Goal: Transaction & Acquisition: Purchase product/service

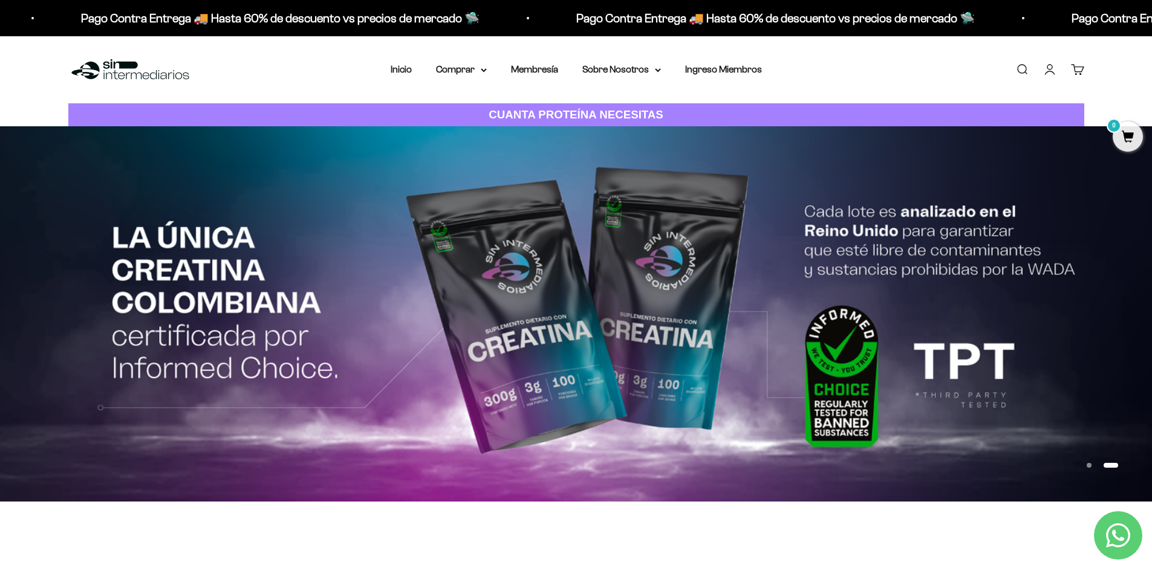
click at [1050, 67] on link "Iniciar sesión" at bounding box center [1049, 69] width 13 height 13
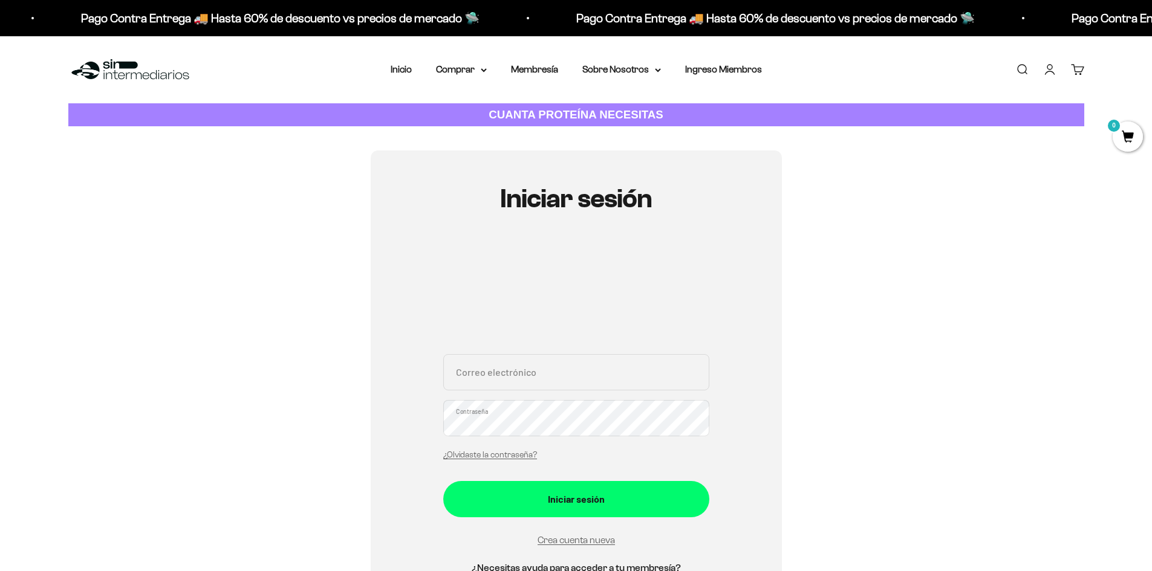
click at [557, 368] on input "Correo electrónico" at bounding box center [576, 372] width 266 height 36
type input "[EMAIL_ADDRESS][DOMAIN_NAME]"
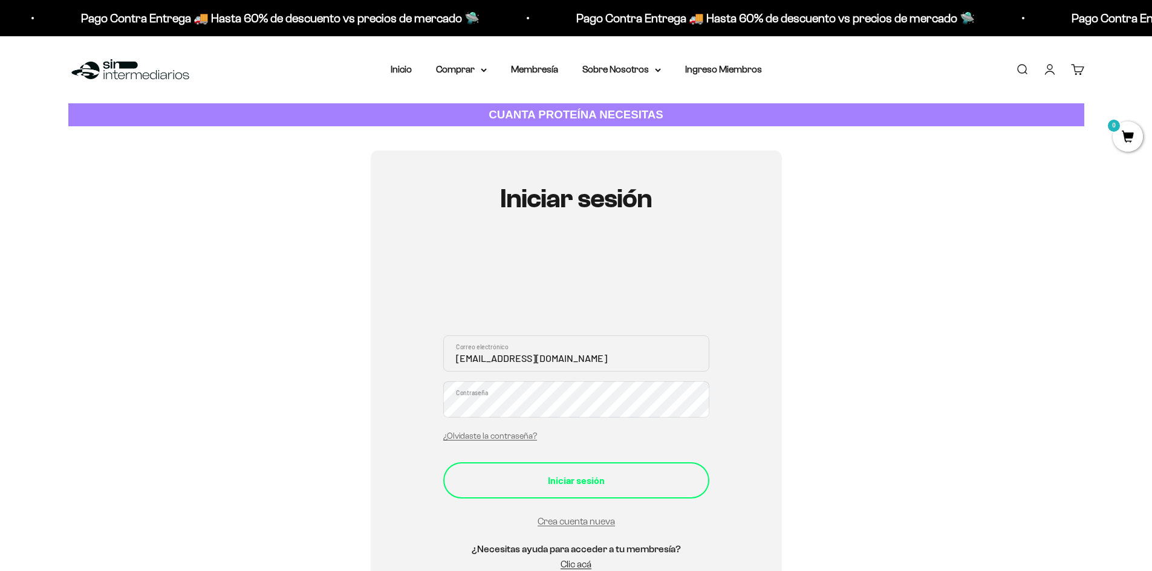
click at [564, 475] on div "Iniciar sesión" at bounding box center [576, 481] width 218 height 16
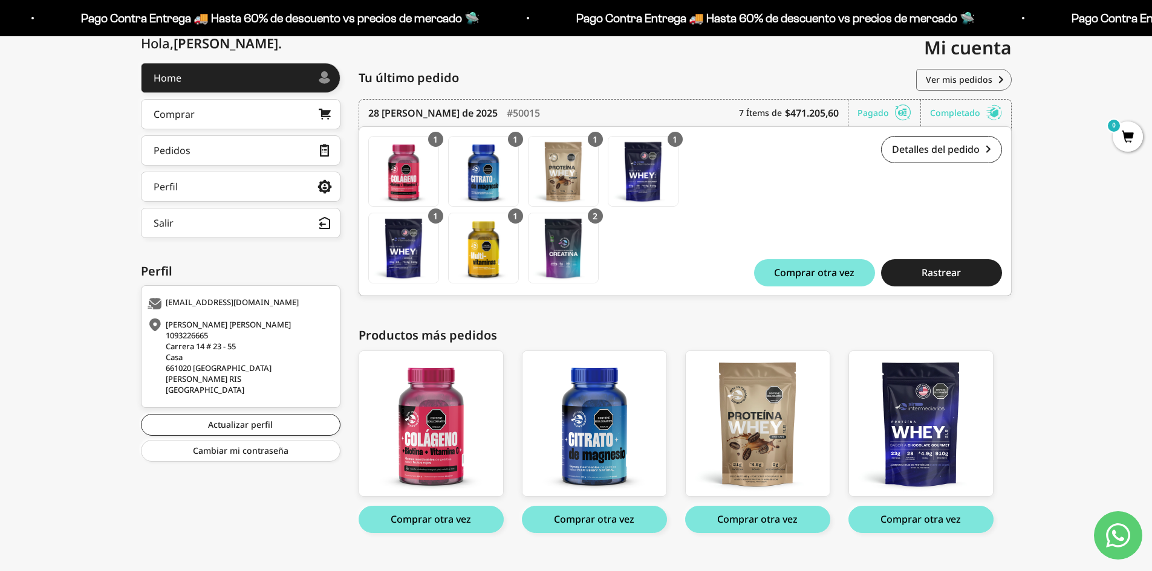
scroll to position [164, 0]
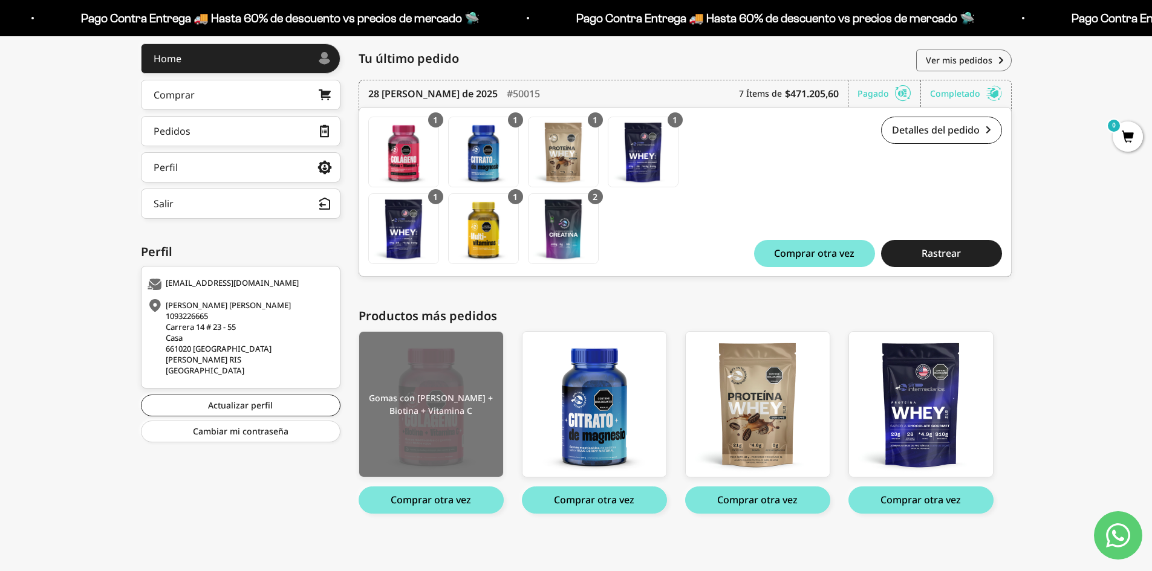
click at [438, 407] on img at bounding box center [431, 404] width 144 height 145
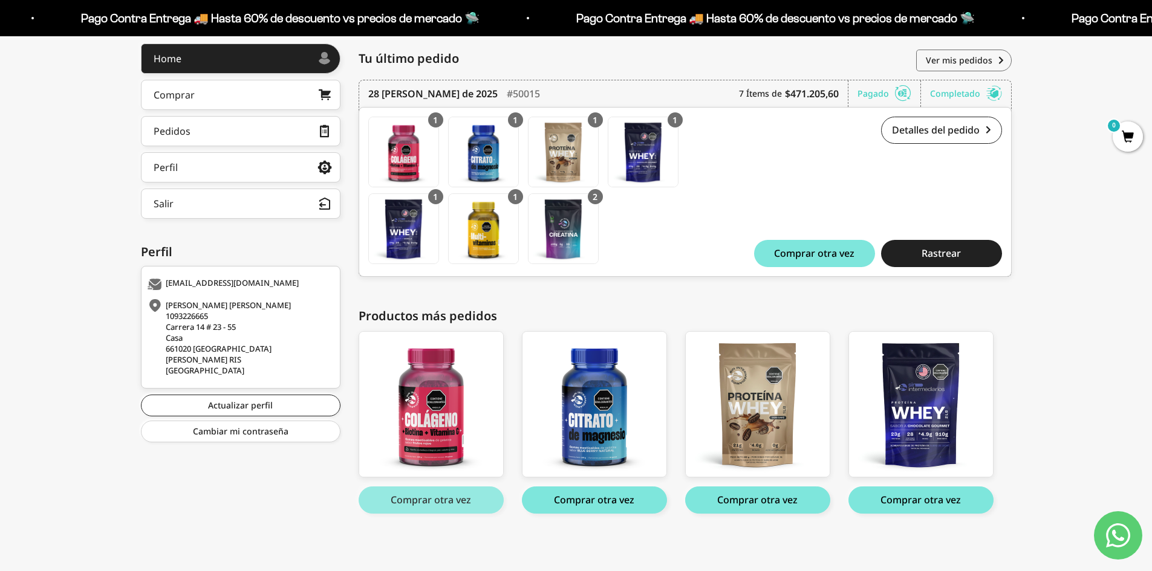
click at [452, 497] on button "Comprar otra vez" at bounding box center [431, 500] width 145 height 27
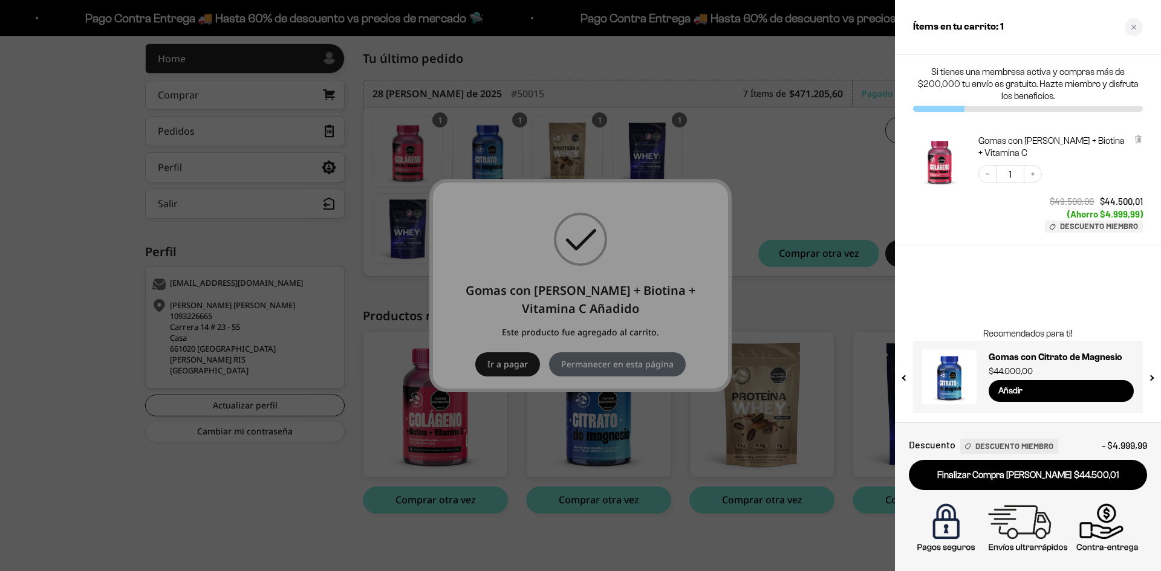
click at [613, 362] on div at bounding box center [580, 285] width 1161 height 571
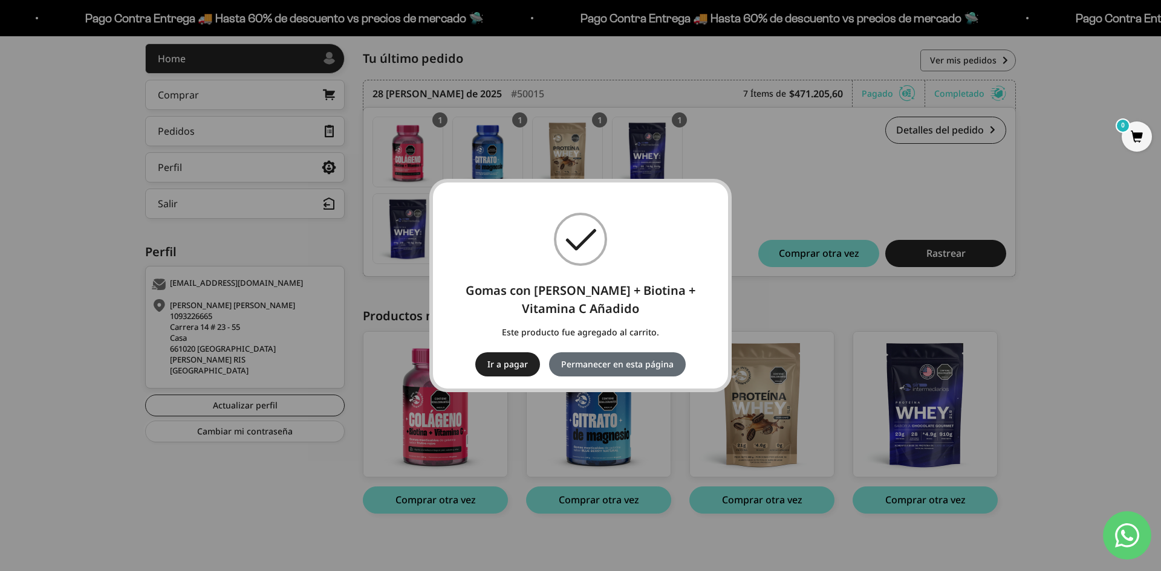
click at [609, 367] on button "Permanecer en esta página" at bounding box center [617, 364] width 137 height 24
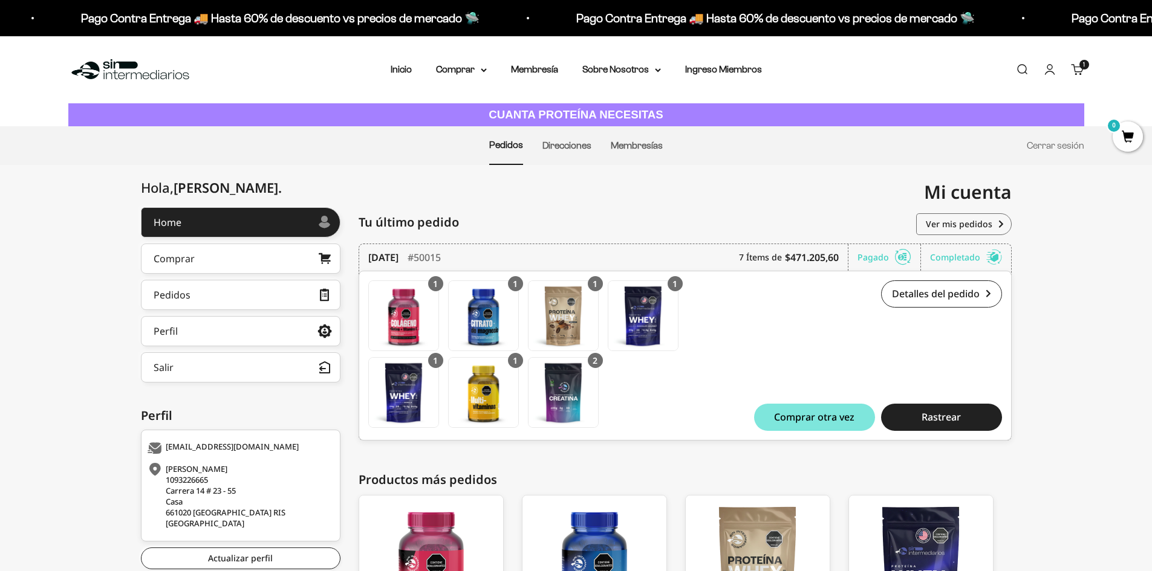
scroll to position [164, 0]
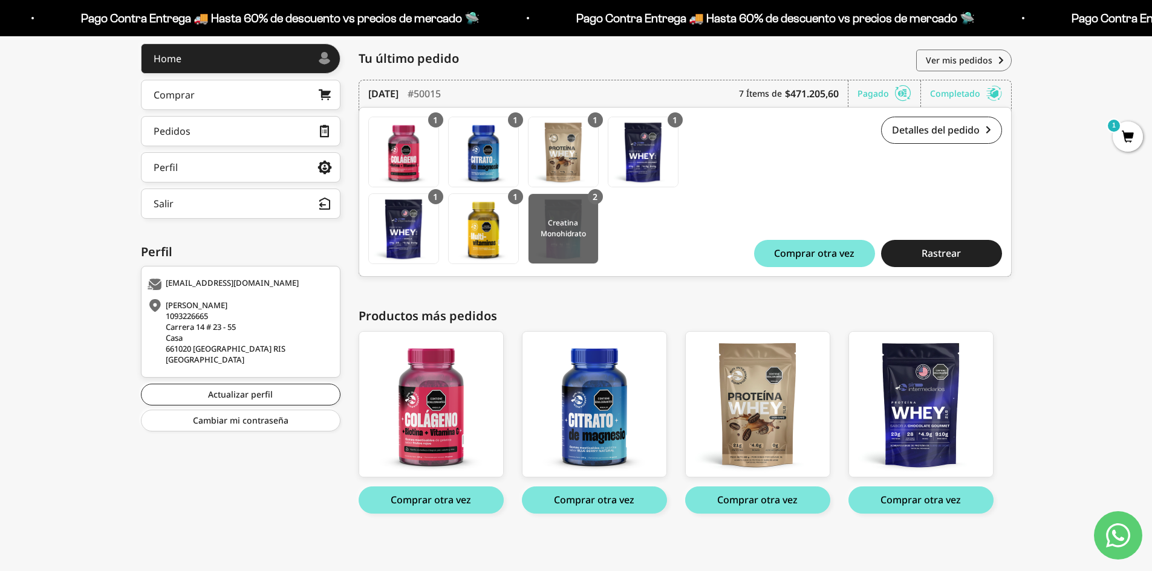
click at [567, 234] on img at bounding box center [563, 229] width 70 height 70
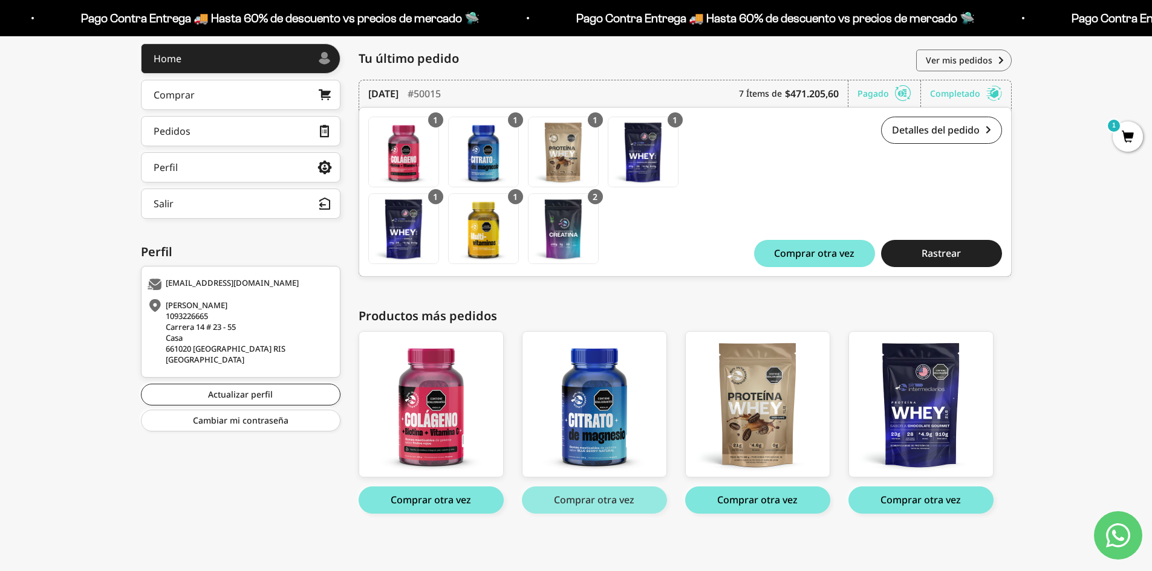
click at [599, 504] on button "Comprar otra vez" at bounding box center [594, 500] width 145 height 27
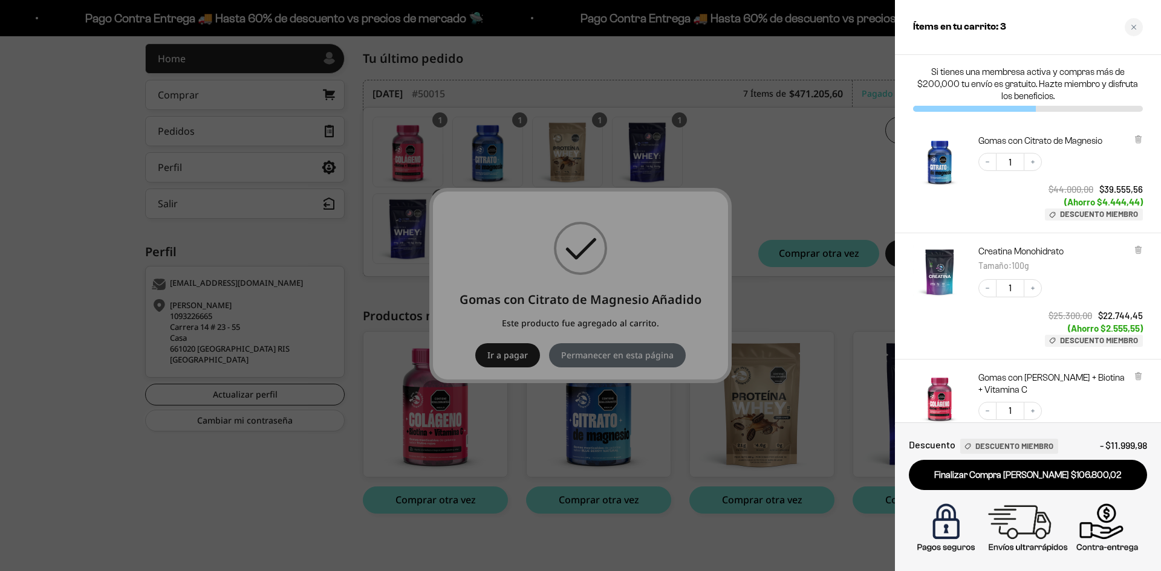
click at [600, 354] on div at bounding box center [580, 285] width 1161 height 571
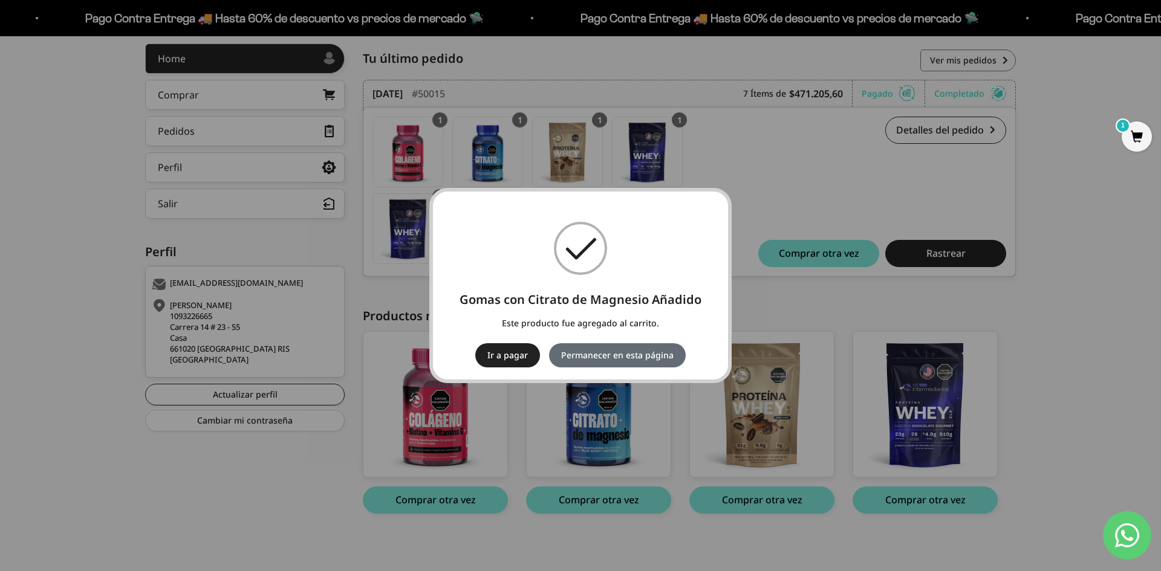
click at [667, 359] on button "Permanecer en esta página" at bounding box center [617, 355] width 137 height 24
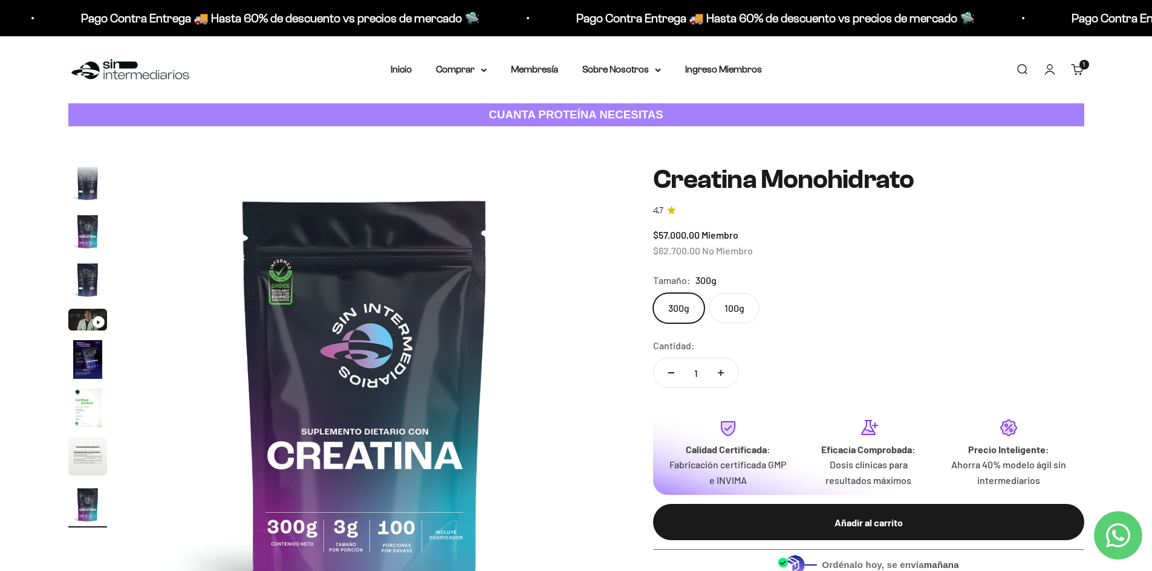
click at [741, 314] on label "100g" at bounding box center [734, 308] width 50 height 30
click at [653, 293] on input "100g" at bounding box center [652, 293] width 1 height 1
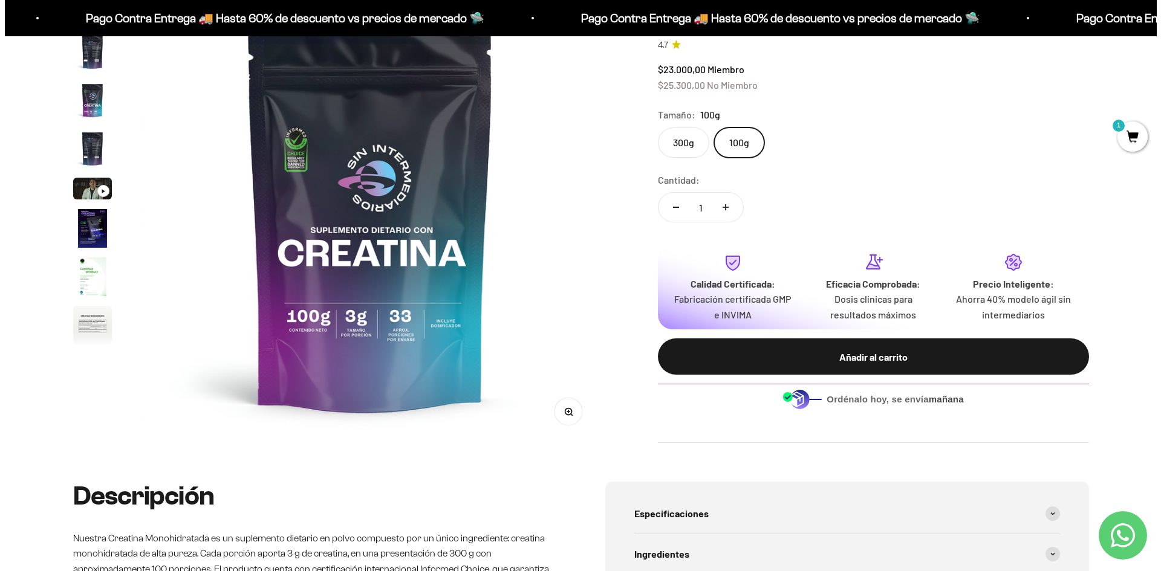
scroll to position [121, 0]
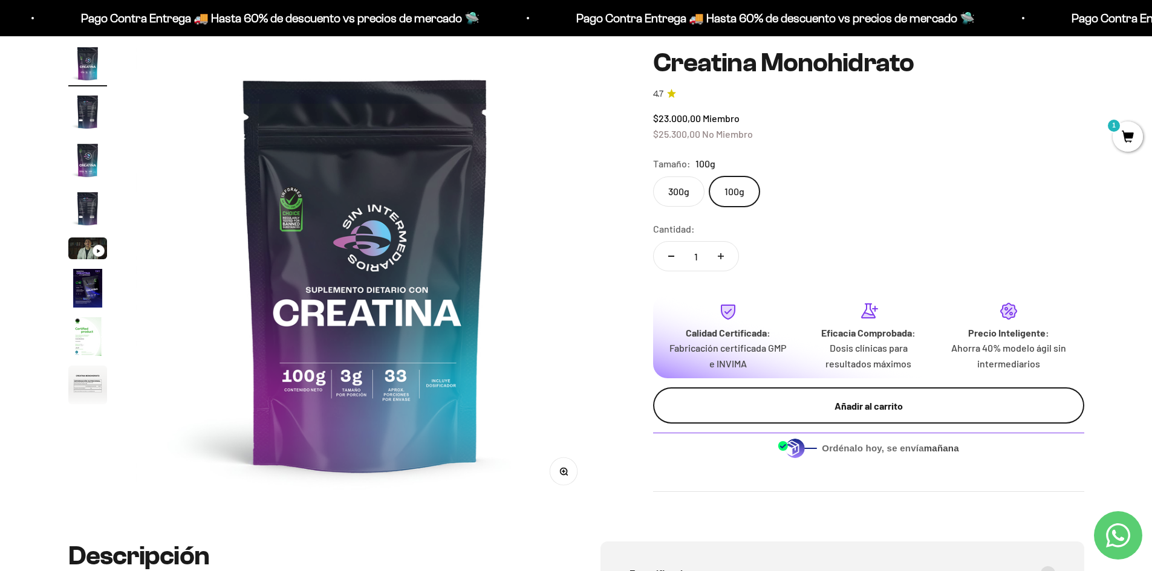
click at [765, 398] on div "Añadir al carrito" at bounding box center [868, 406] width 383 height 16
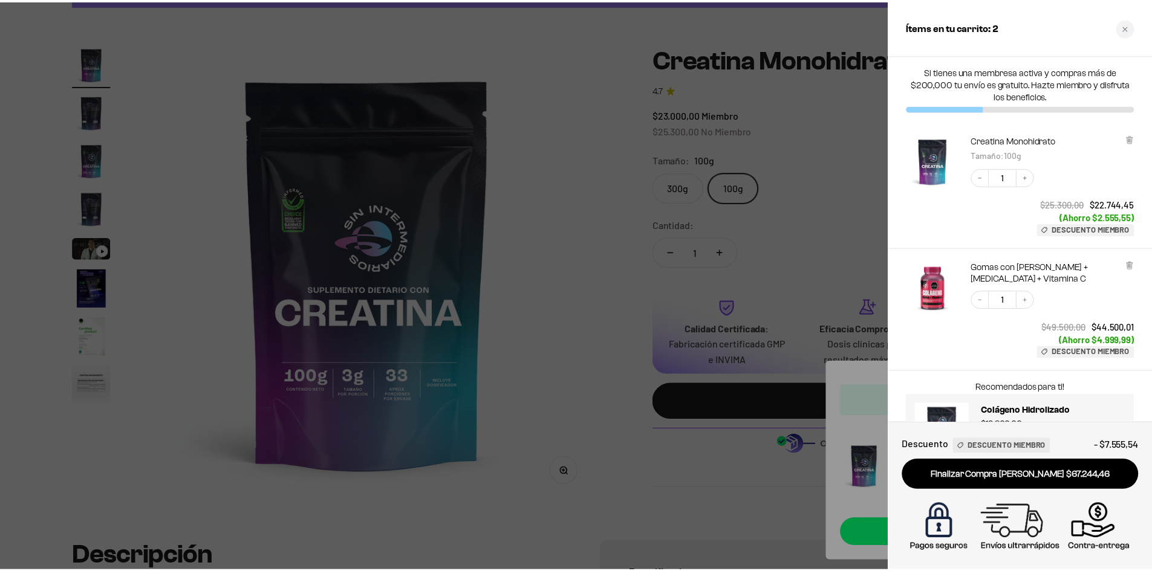
scroll to position [0, 0]
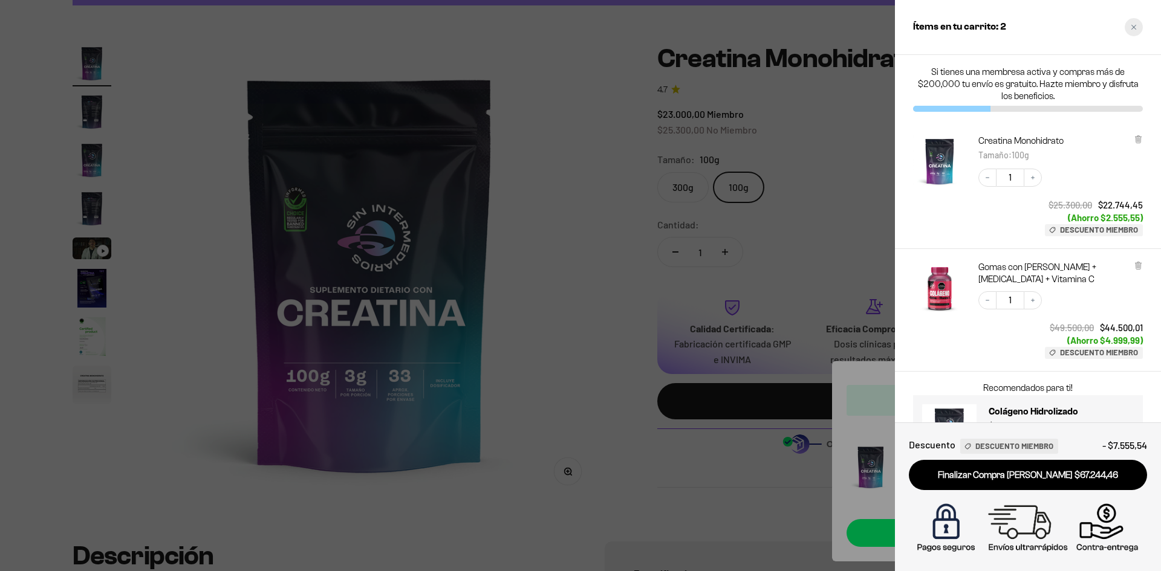
click at [1129, 25] on div "Close cart" at bounding box center [1133, 27] width 18 height 18
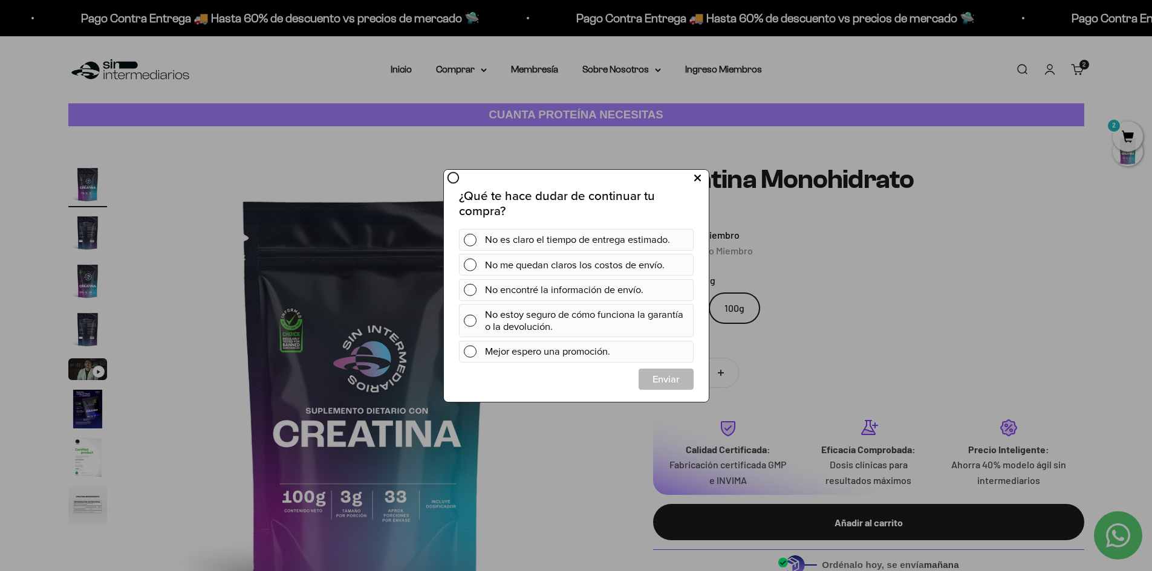
click at [694, 181] on icon at bounding box center [696, 178] width 7 height 16
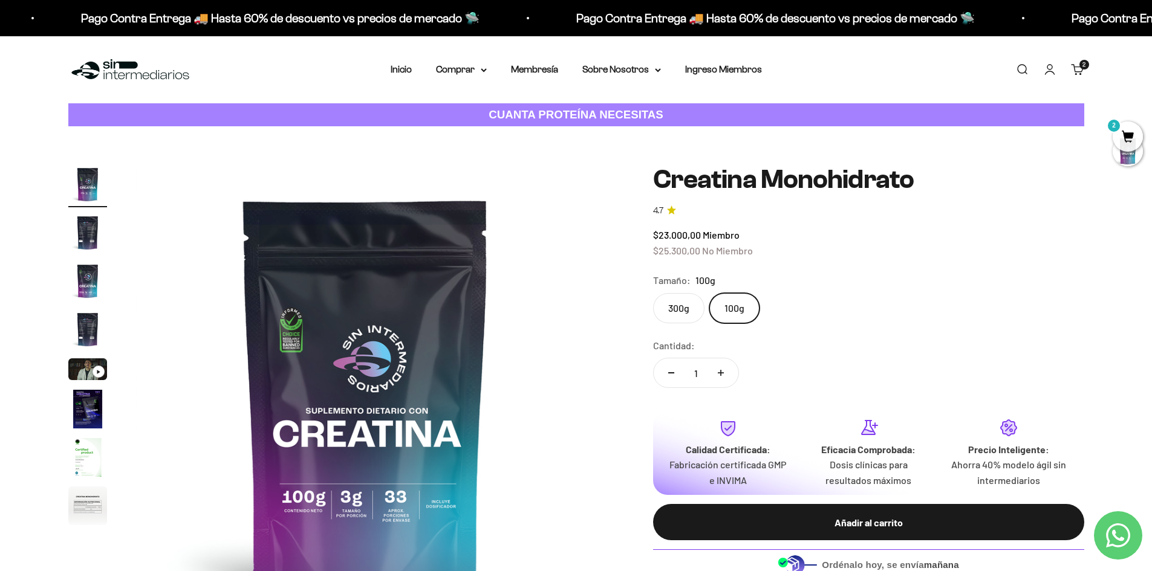
click at [1078, 73] on link "Carrito 2" at bounding box center [1077, 69] width 13 height 13
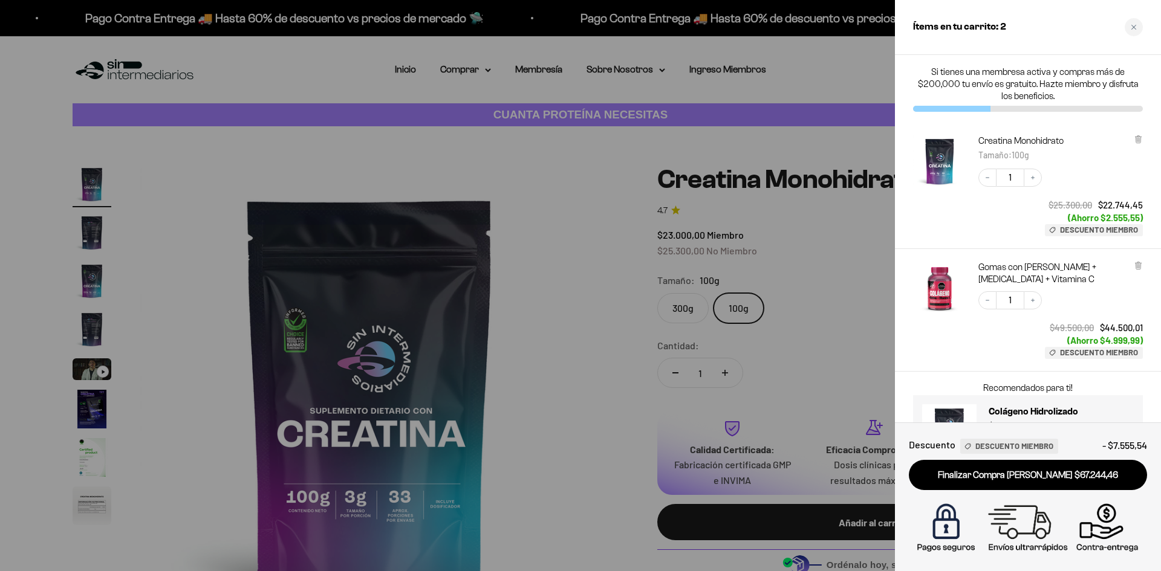
scroll to position [54, 0]
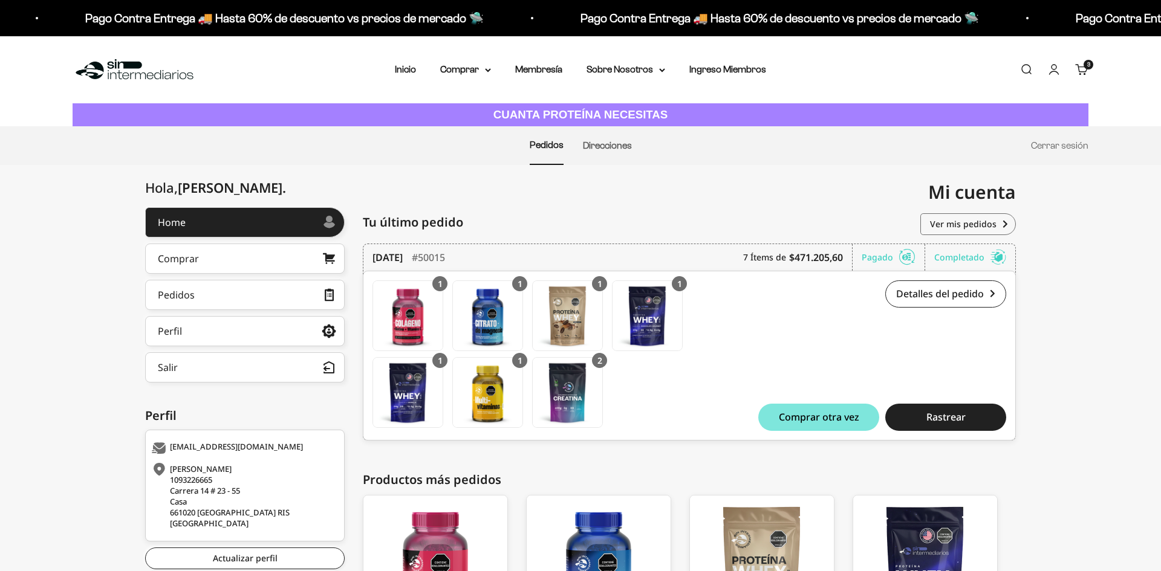
scroll to position [164, 0]
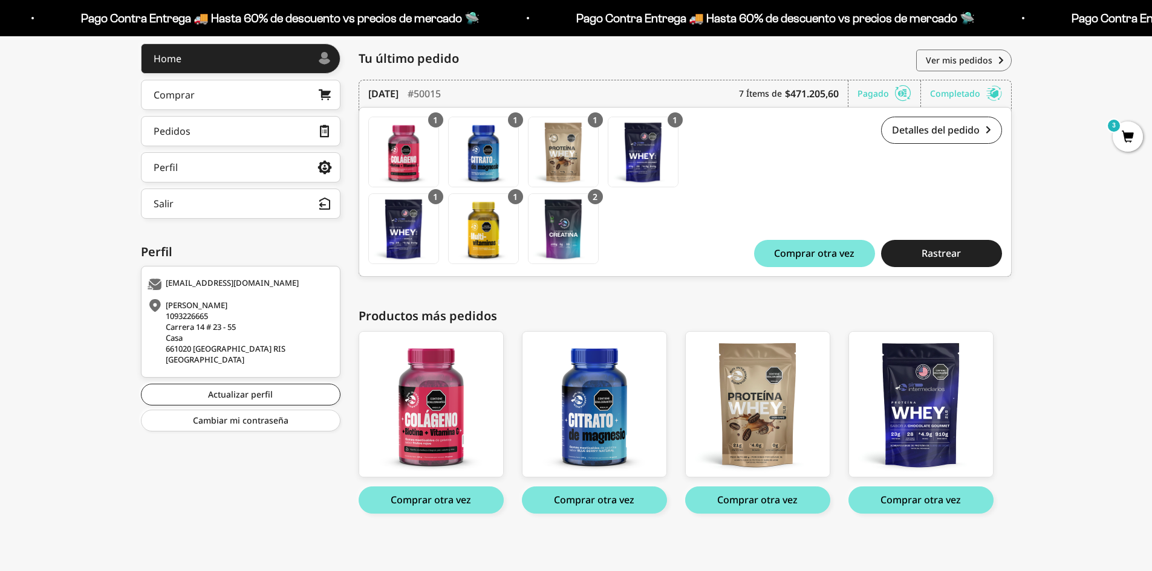
click at [1124, 136] on span "3" at bounding box center [1127, 137] width 30 height 30
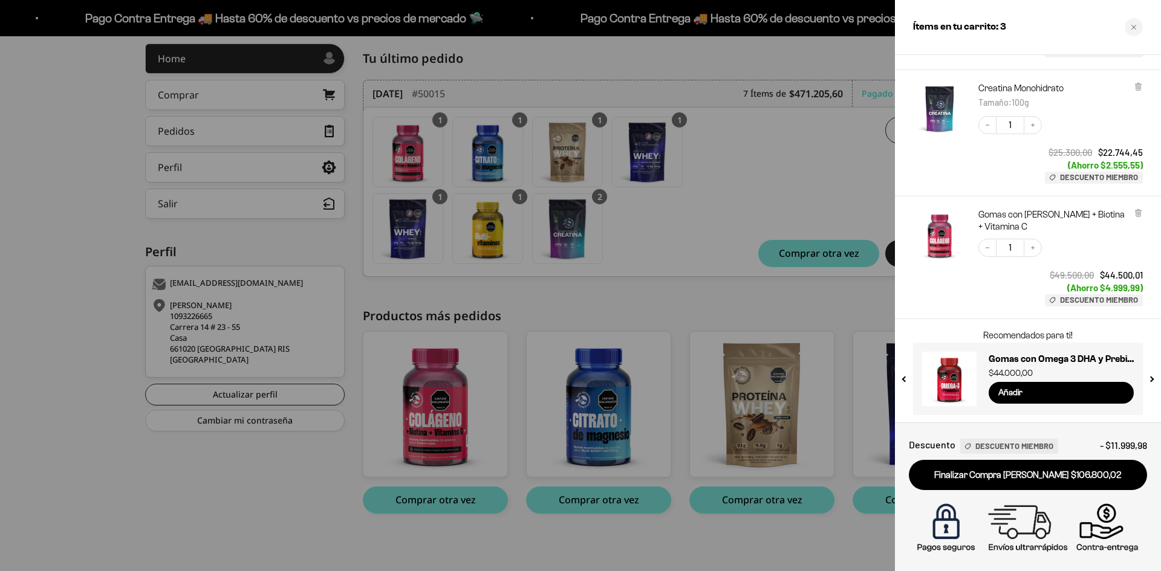
scroll to position [165, 0]
click at [1154, 376] on button "next slide / item" at bounding box center [1151, 373] width 10 height 73
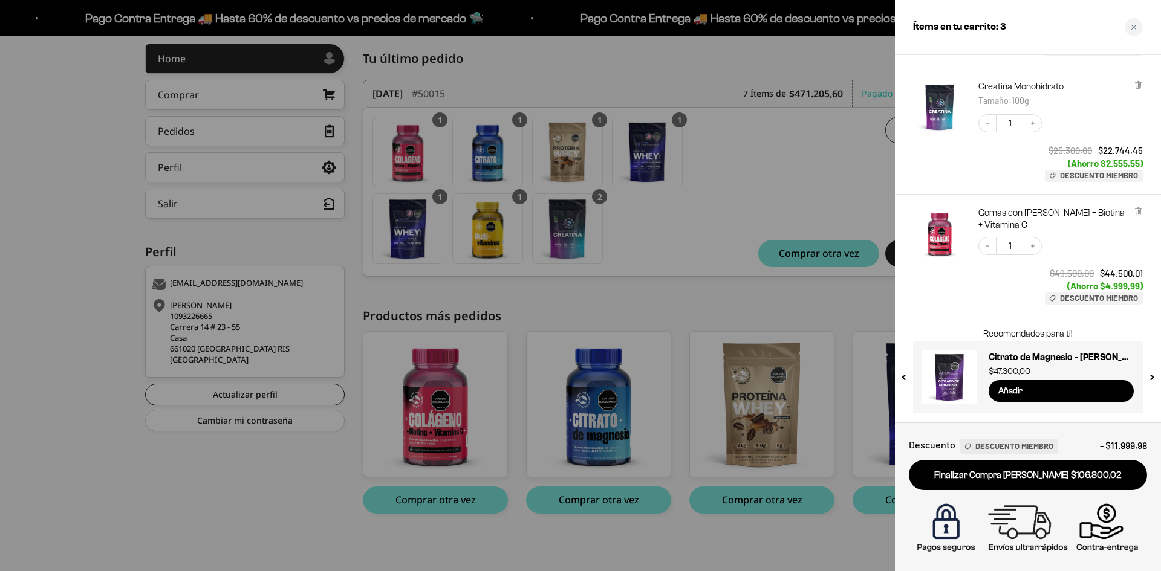
click at [1154, 376] on button "next slide / item" at bounding box center [1151, 373] width 10 height 73
click at [1018, 395] on input "Añadir" at bounding box center [1060, 391] width 145 height 22
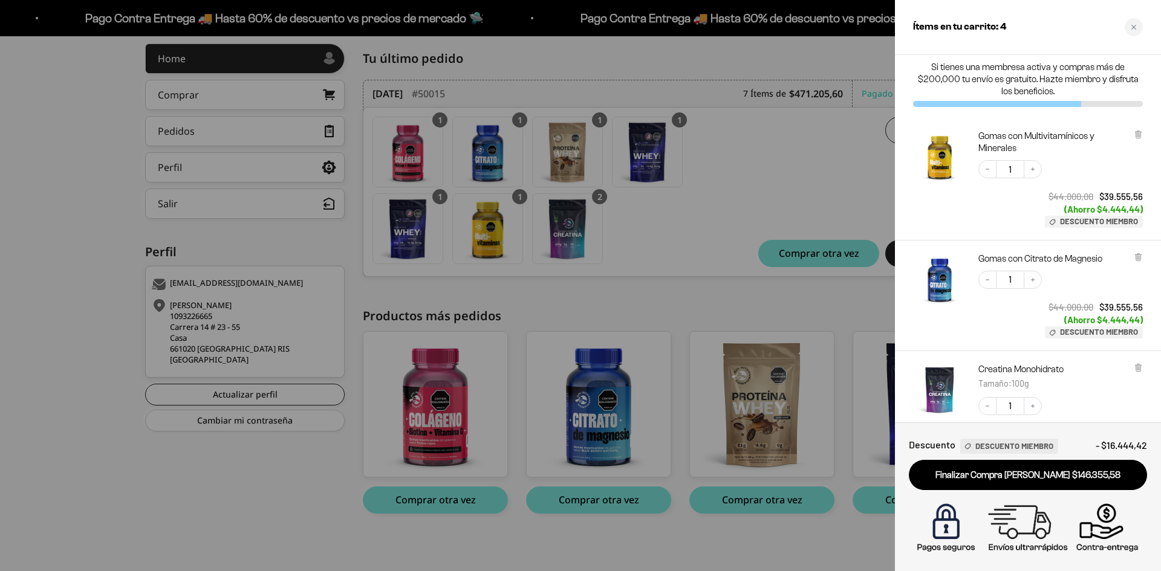
scroll to position [0, 0]
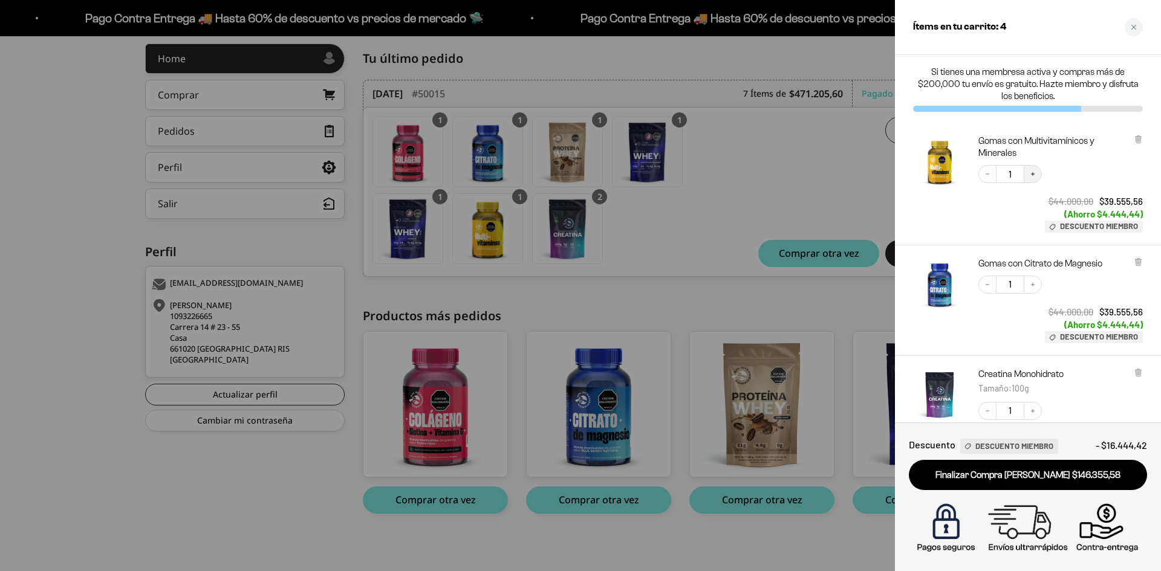
click at [1034, 177] on icon "Increase quantity" at bounding box center [1032, 173] width 7 height 7
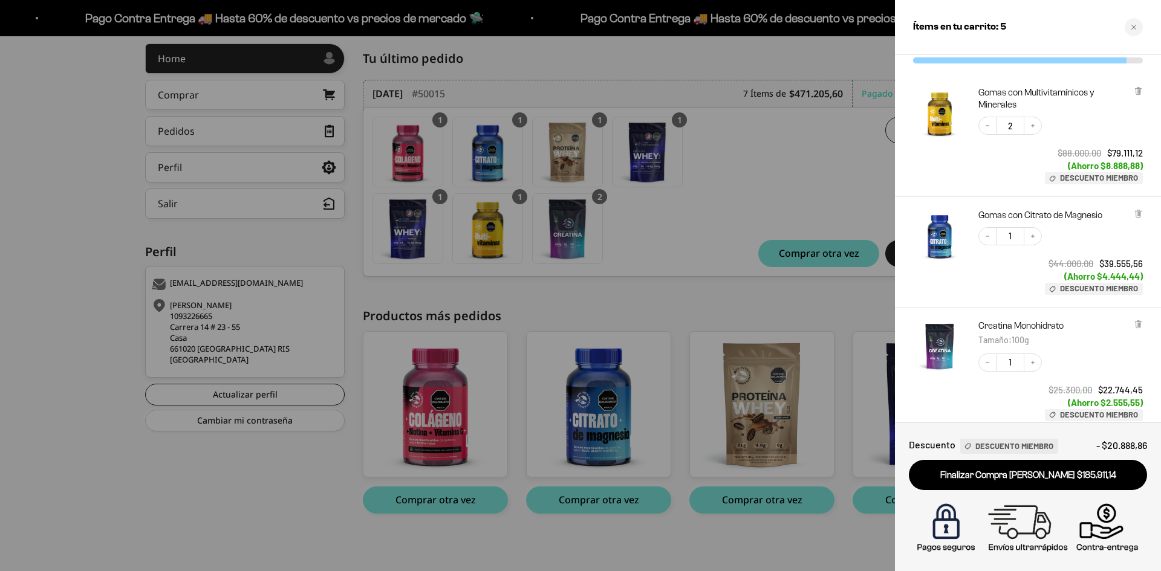
scroll to position [5, 0]
